Goal: Task Accomplishment & Management: Manage account settings

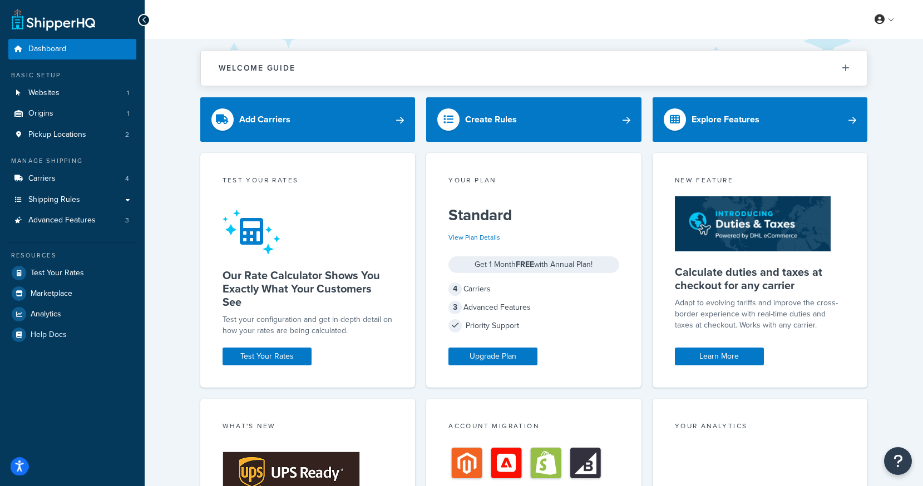
click at [13, 461] on button "Open accessiBe: accessibility options, statement and help" at bounding box center [20, 467] width 18 height 18
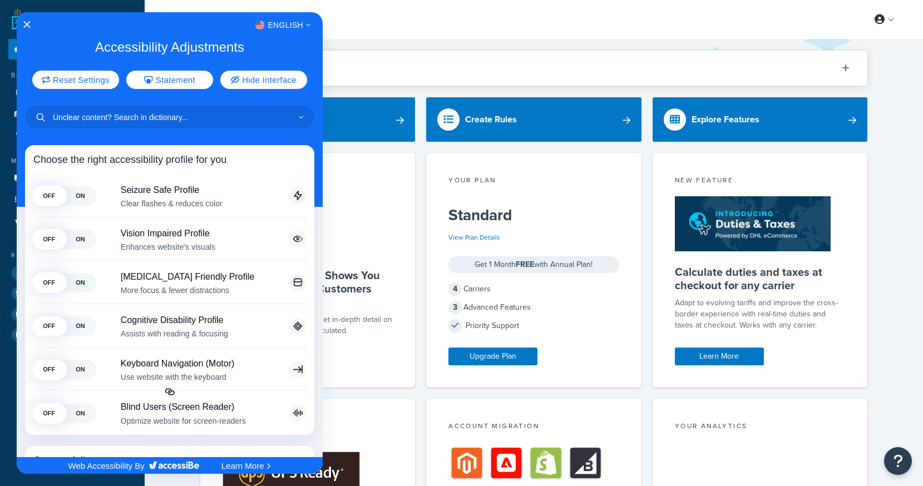
click at [899, 12] on div at bounding box center [461, 243] width 923 height 486
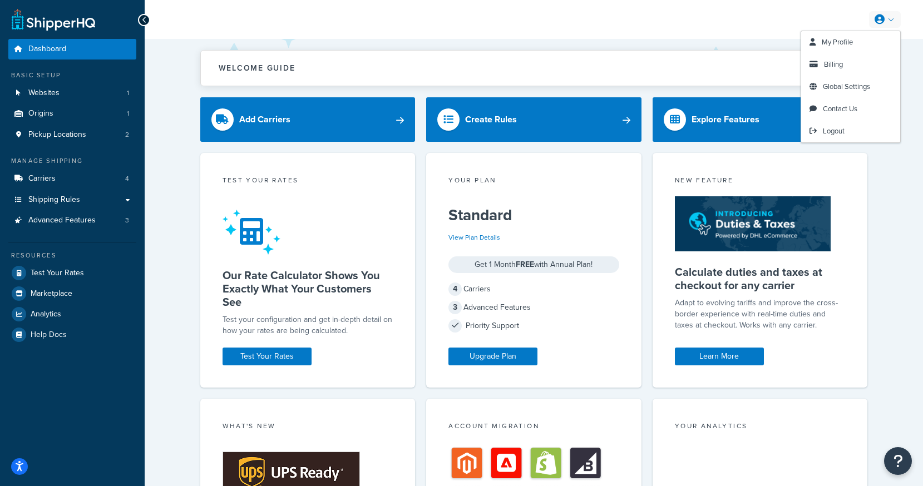
click at [888, 19] on link at bounding box center [885, 19] width 32 height 17
click at [865, 37] on link "My Profile" at bounding box center [850, 42] width 99 height 22
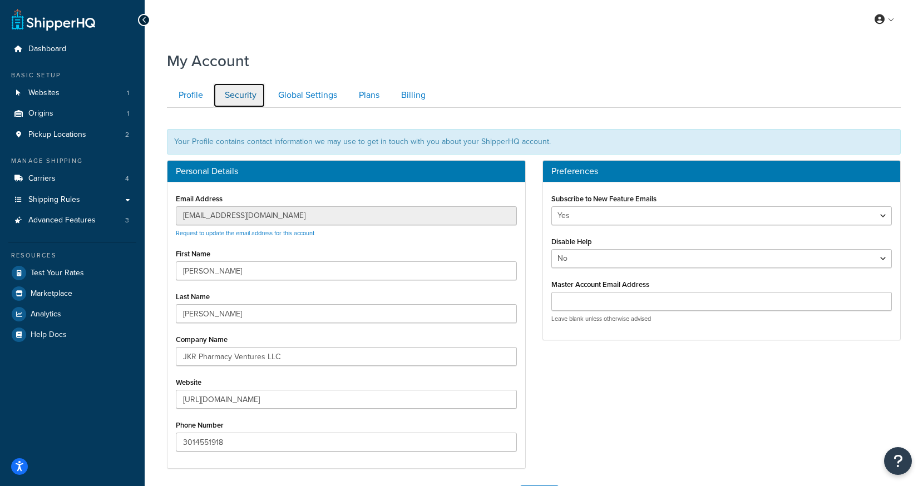
click at [239, 91] on link "Security" at bounding box center [239, 95] width 52 height 25
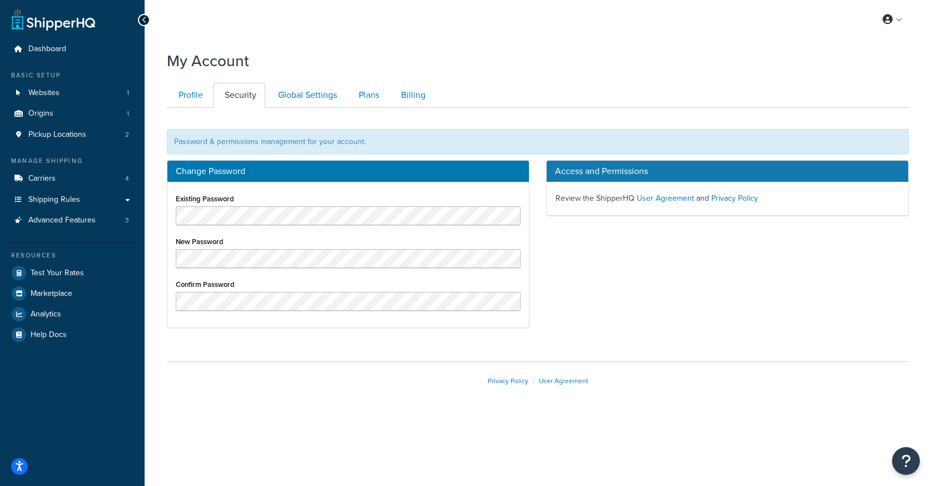
click at [432, 325] on div "Existing Password New Password Confirm Password" at bounding box center [348, 254] width 362 height 145
click at [422, 286] on div "Confirm Password" at bounding box center [348, 293] width 345 height 34
click at [631, 291] on div "Change Password Existing Password New Password Confirm Password Access and Perm…" at bounding box center [538, 249] width 759 height 179
click at [327, 138] on div "Password & permissions management for your account." at bounding box center [538, 142] width 742 height 26
click at [416, 364] on div "Privacy Policy | User Agreement" at bounding box center [538, 381] width 742 height 38
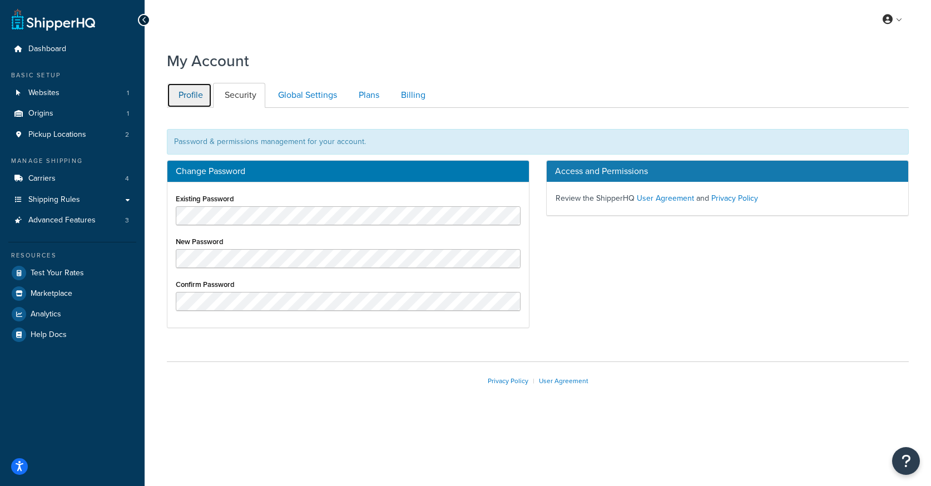
click at [188, 95] on link "Profile" at bounding box center [189, 95] width 45 height 25
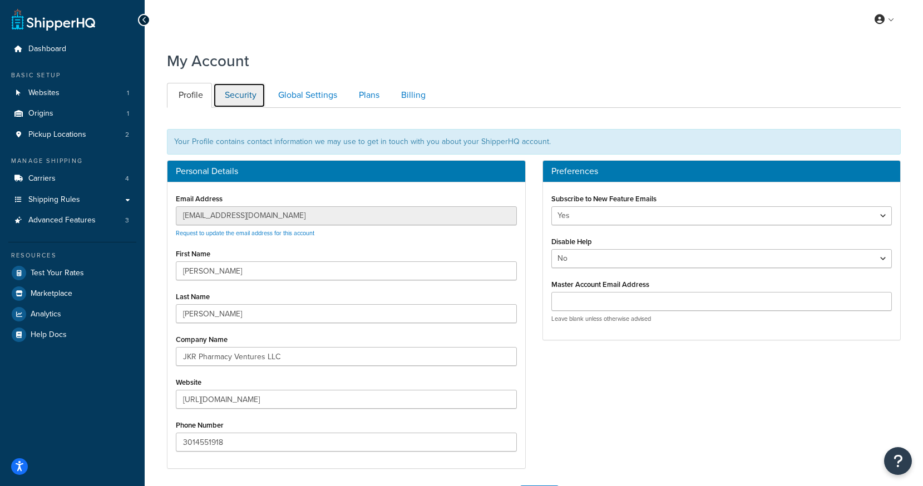
click at [253, 100] on link "Security" at bounding box center [239, 95] width 52 height 25
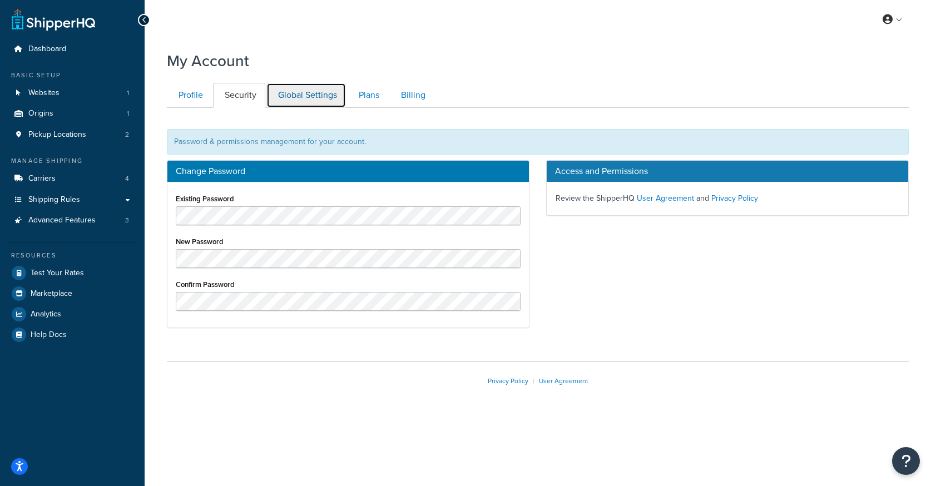
click at [315, 93] on link "Global Settings" at bounding box center [306, 95] width 80 height 25
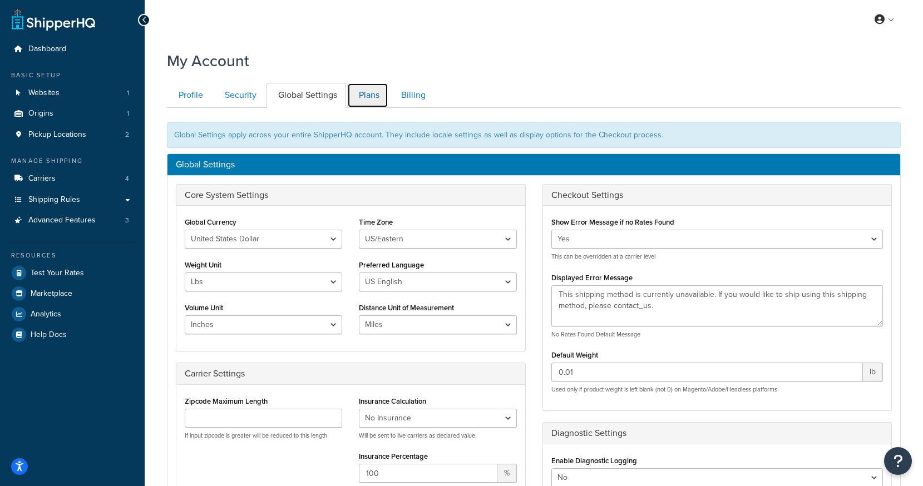
click at [373, 86] on link "Plans" at bounding box center [367, 95] width 41 height 25
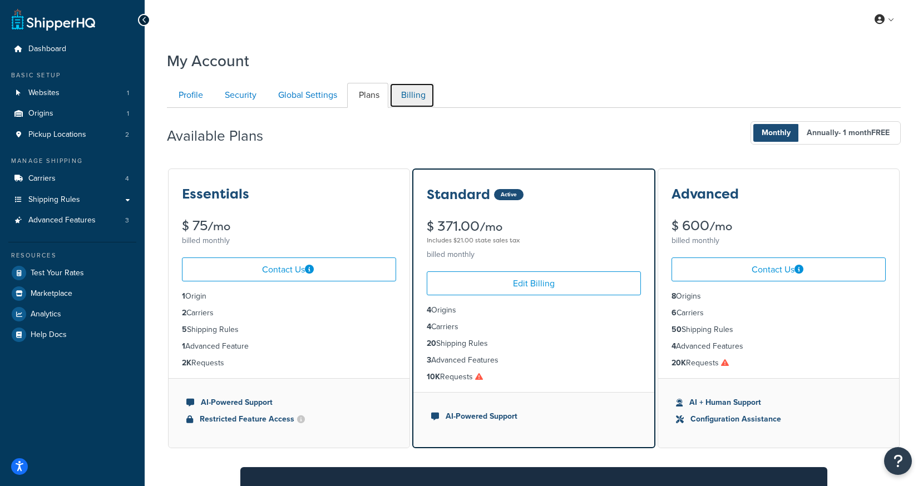
click at [410, 92] on link "Billing" at bounding box center [411, 95] width 45 height 25
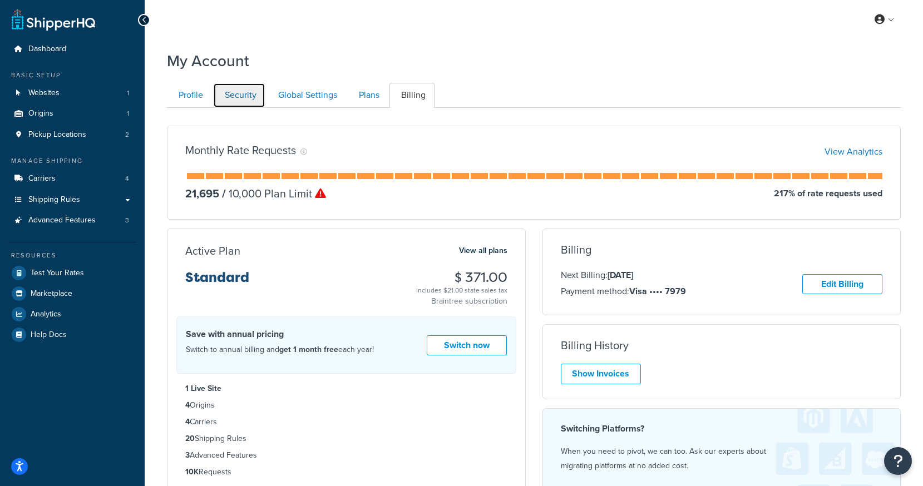
click at [234, 93] on link "Security" at bounding box center [239, 95] width 52 height 25
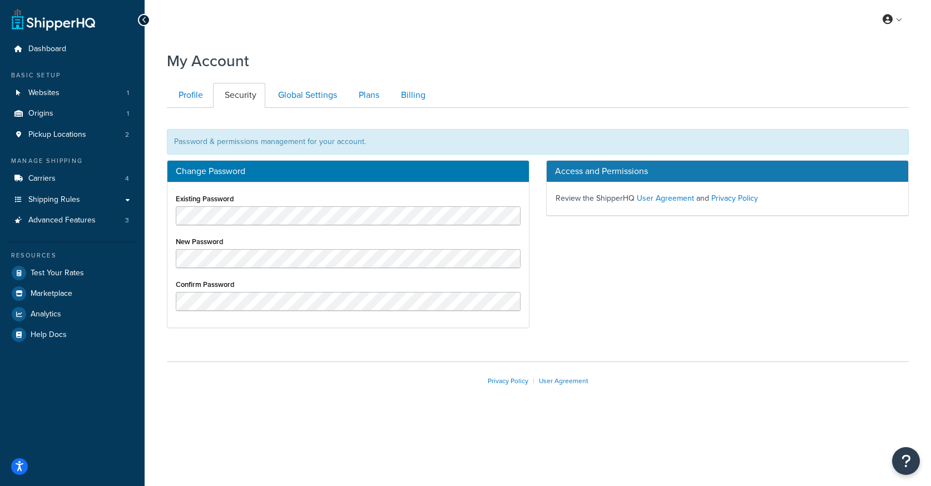
click at [373, 311] on div "Existing Password New Password Confirm Password" at bounding box center [348, 254] width 362 height 145
click at [355, 93] on link "Plans" at bounding box center [367, 95] width 41 height 25
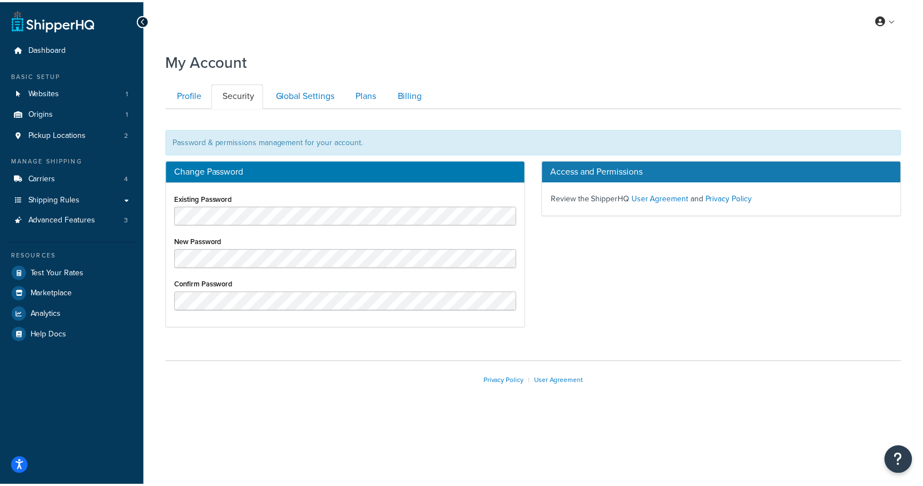
scroll to position [108, 0]
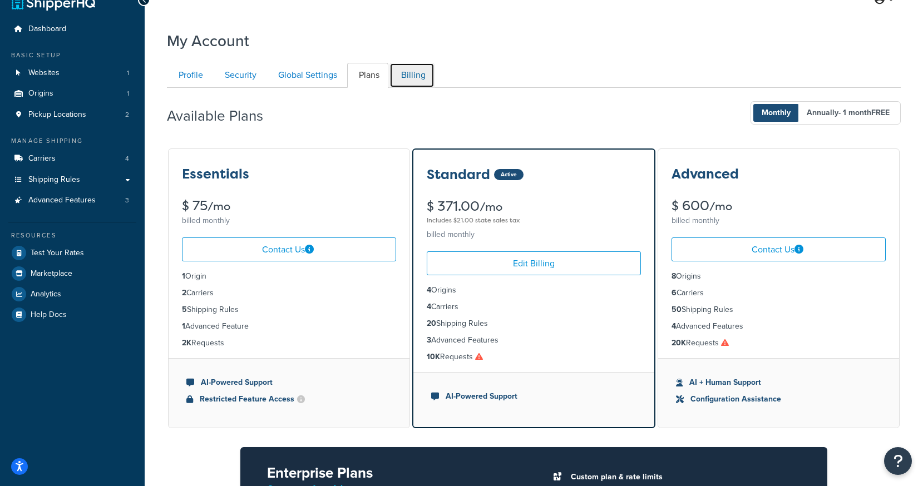
click at [405, 86] on link "Billing" at bounding box center [411, 75] width 45 height 25
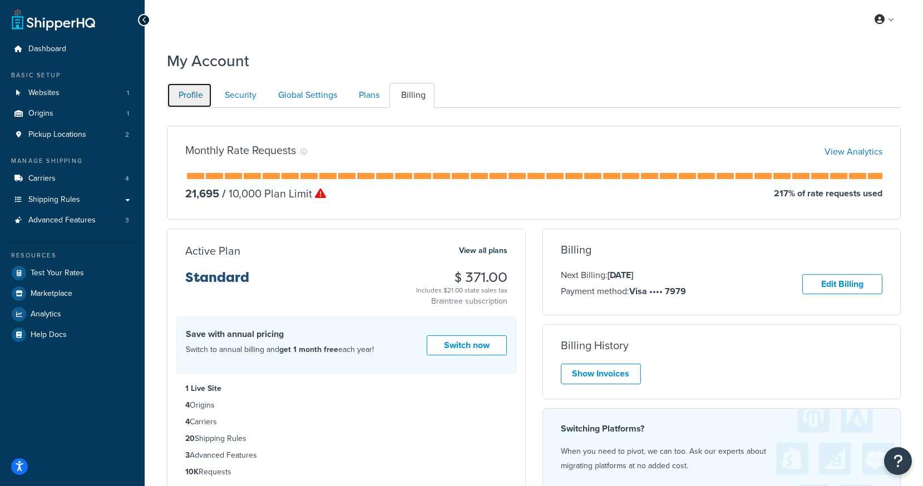
click at [205, 98] on link "Profile" at bounding box center [189, 95] width 45 height 25
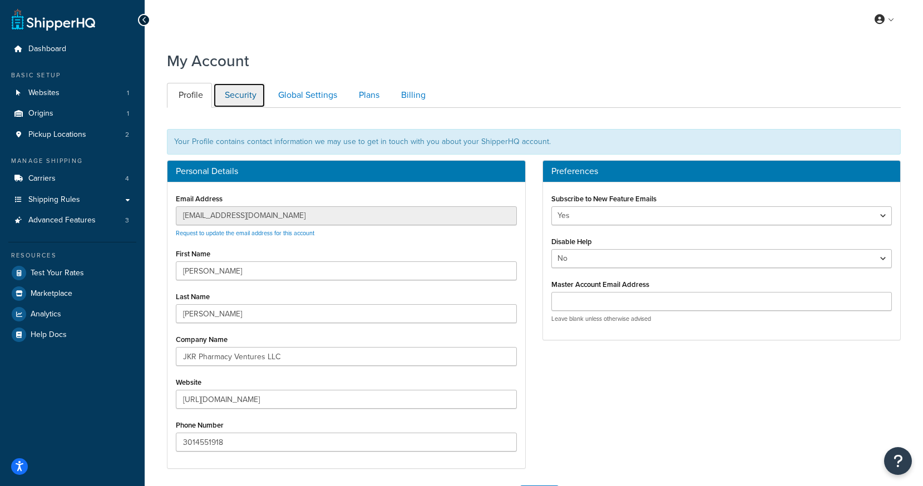
click at [244, 93] on link "Security" at bounding box center [239, 95] width 52 height 25
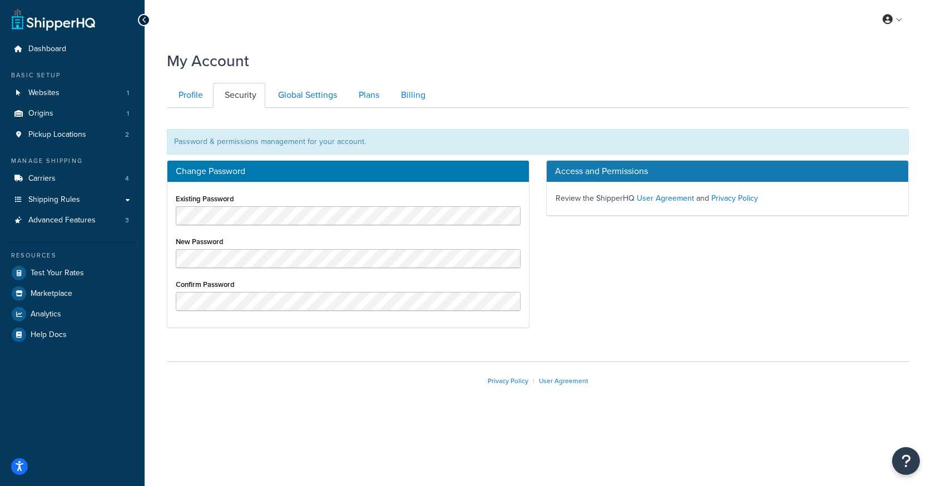
click at [269, 323] on div "Existing Password New Password Confirm Password" at bounding box center [348, 254] width 362 height 145
